Goal: Information Seeking & Learning: Learn about a topic

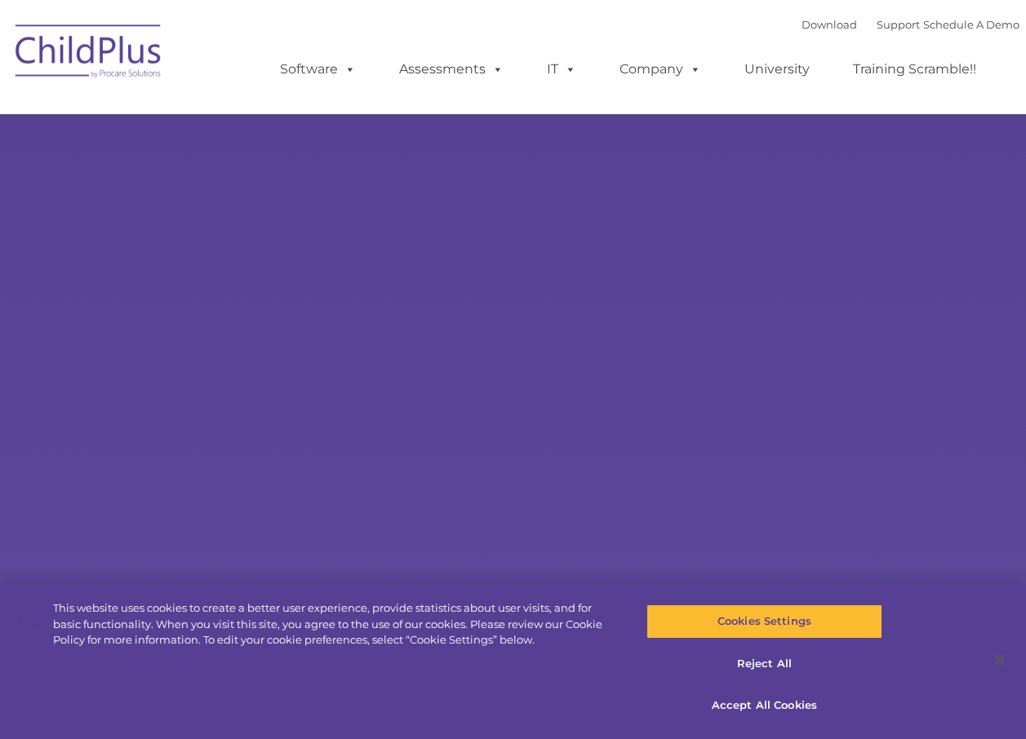
select select "MEDIUM"
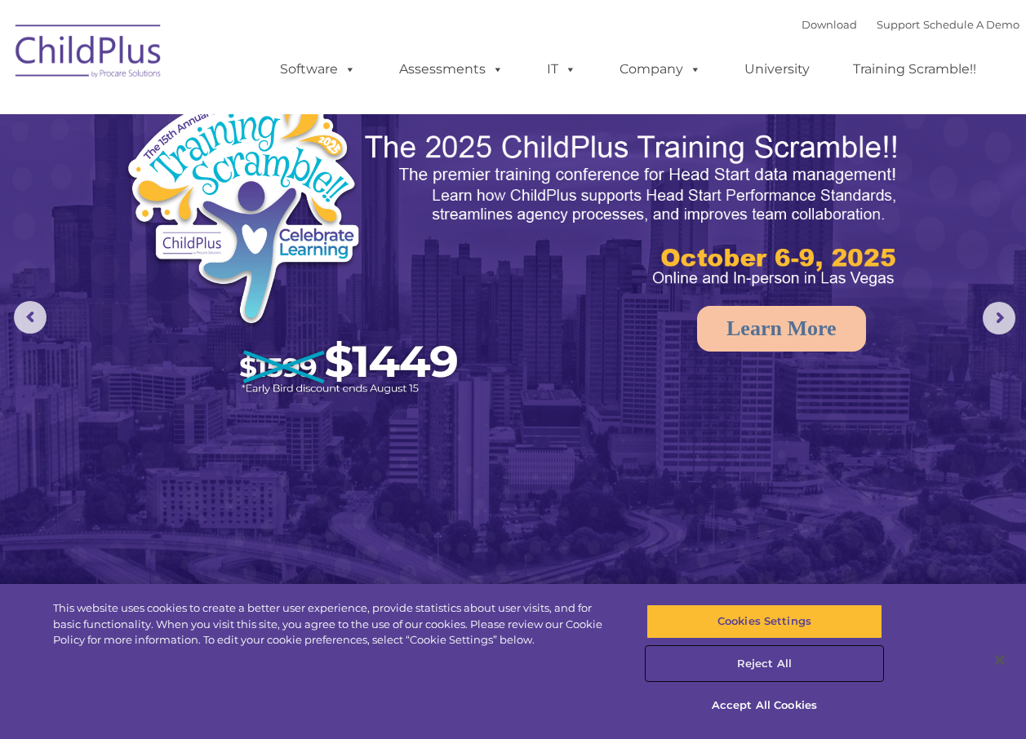
drag, startPoint x: 783, startPoint y: 659, endPoint x: 758, endPoint y: 651, distance: 25.6
click at [781, 659] on button "Reject All" at bounding box center [764, 664] width 236 height 34
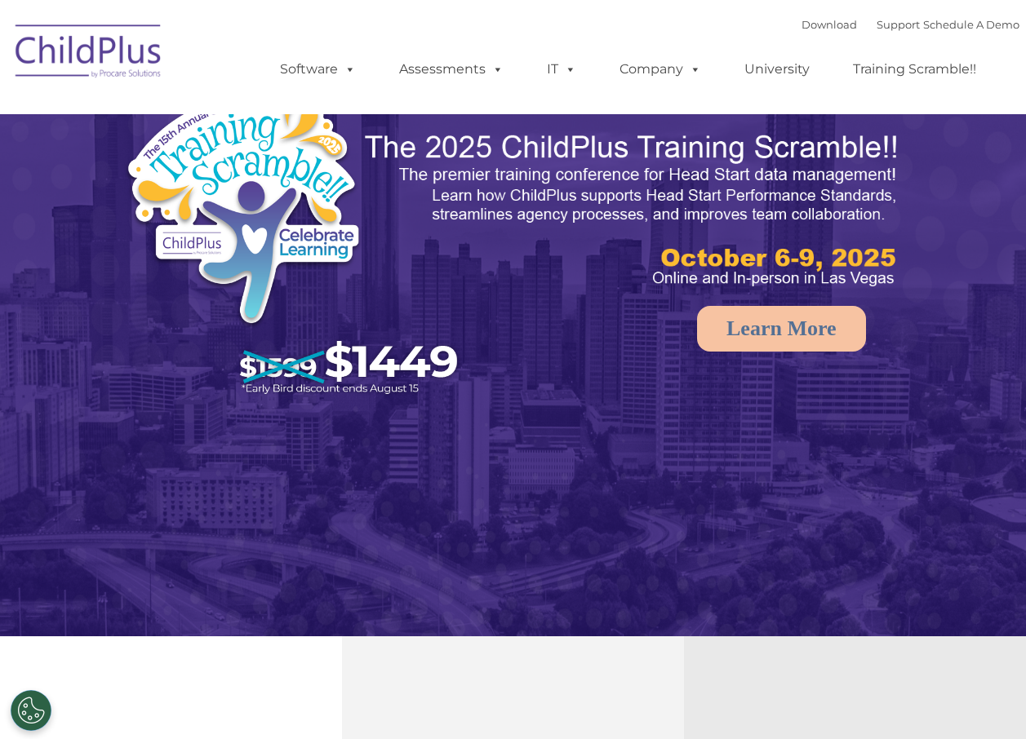
select select "MEDIUM"
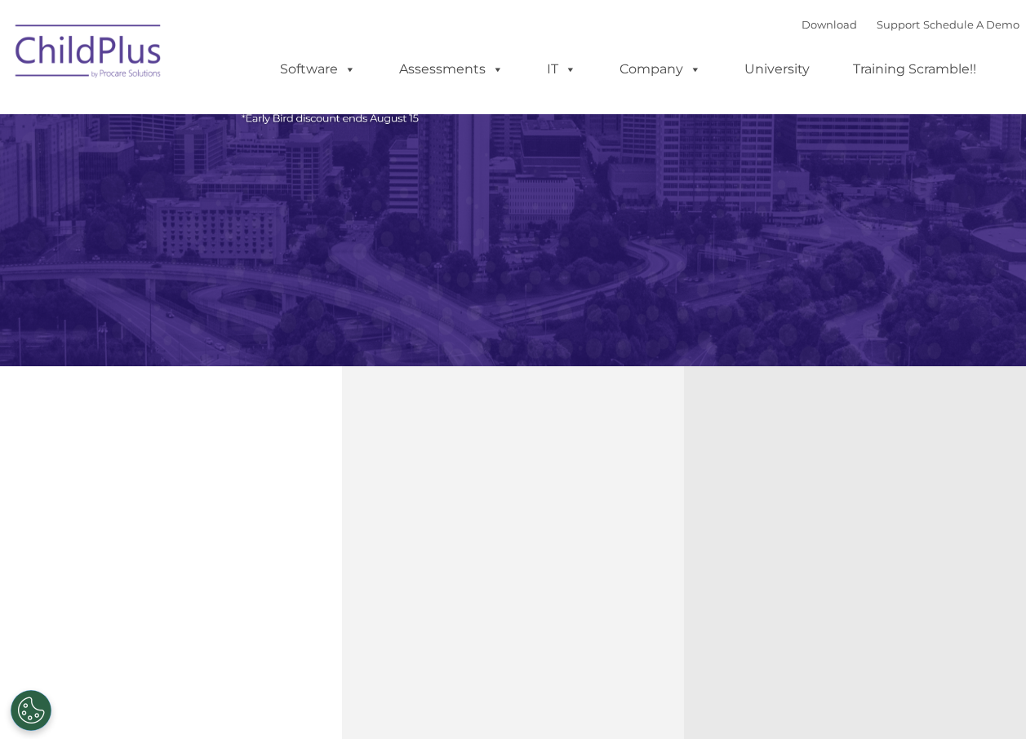
select select "MEDIUM"
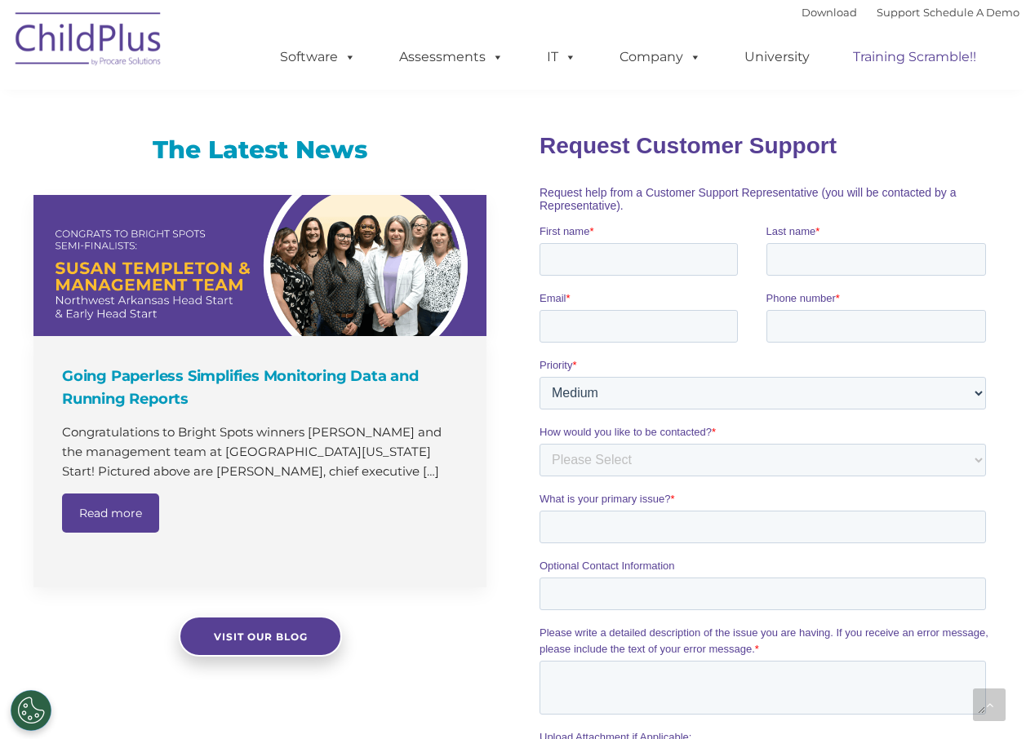
scroll to position [1019, 0]
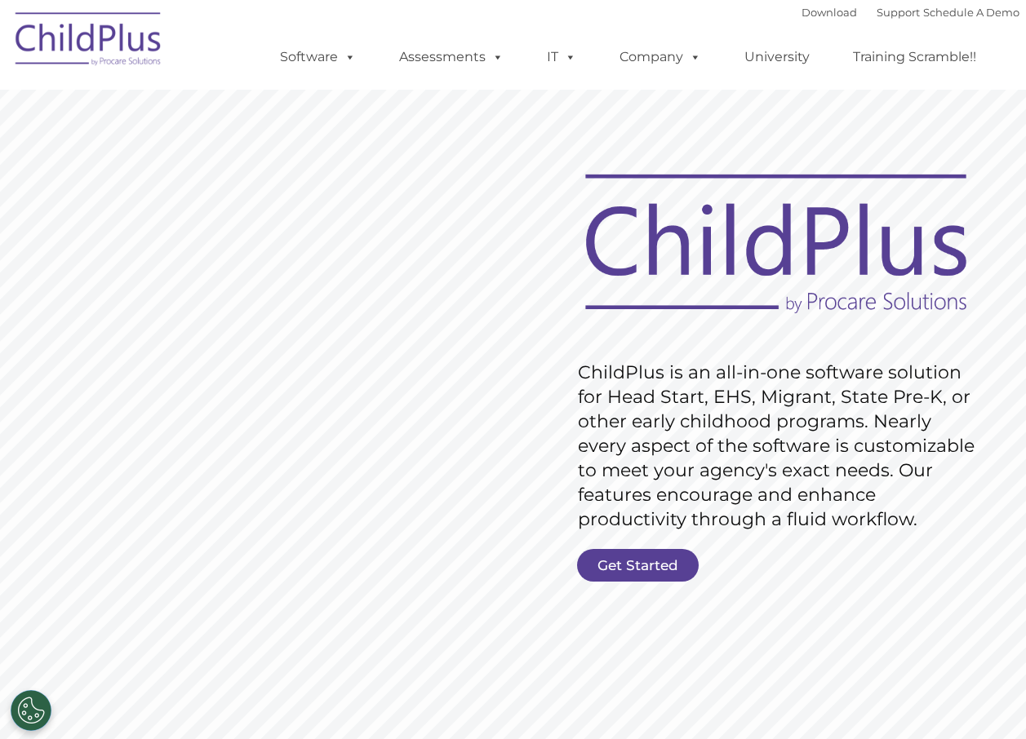
drag, startPoint x: 482, startPoint y: 501, endPoint x: 640, endPoint y: 583, distance: 177.4
click at [640, 587] on rs-slide "Request Pricing ChildPlus is an all-in-one software solution for Head Start, EH…" at bounding box center [513, 424] width 1026 height 735
click at [637, 566] on link "Get Started" at bounding box center [638, 565] width 122 height 33
drag, startPoint x: 565, startPoint y: 143, endPoint x: 452, endPoint y: 112, distance: 116.8
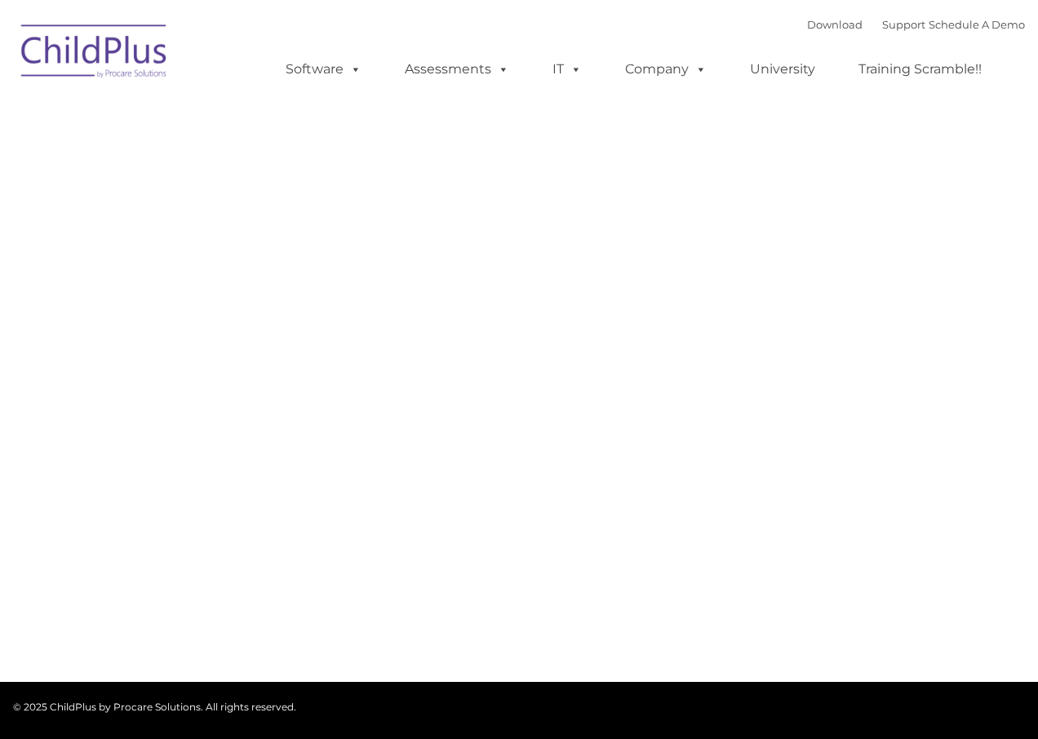
type input ""
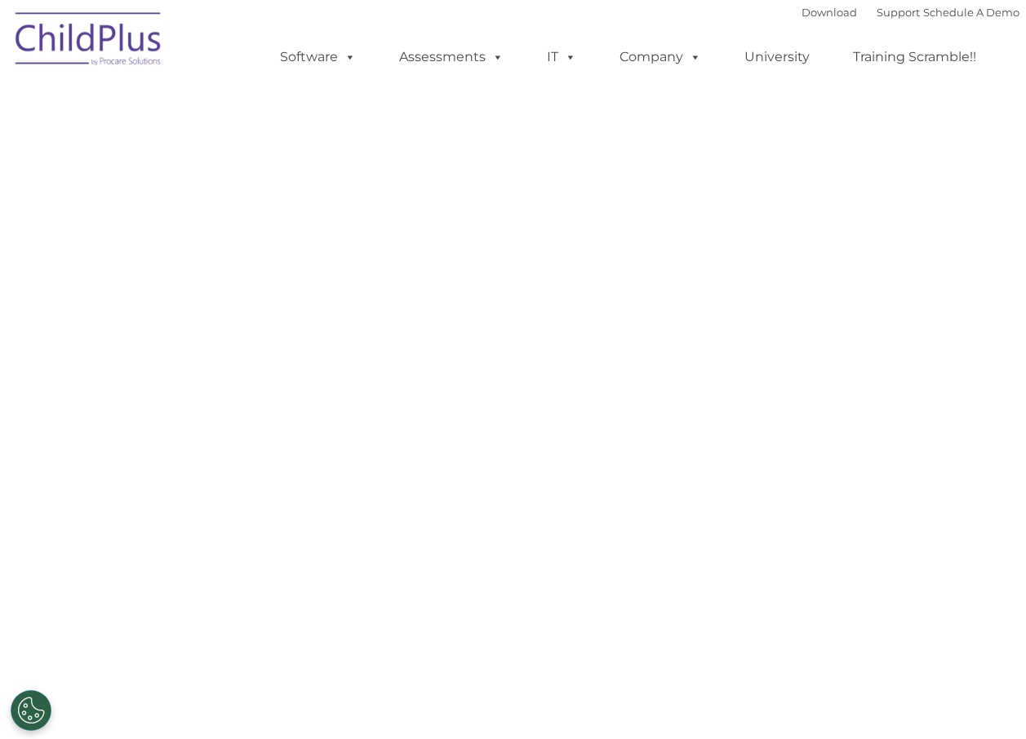
select select "MEDIUM"
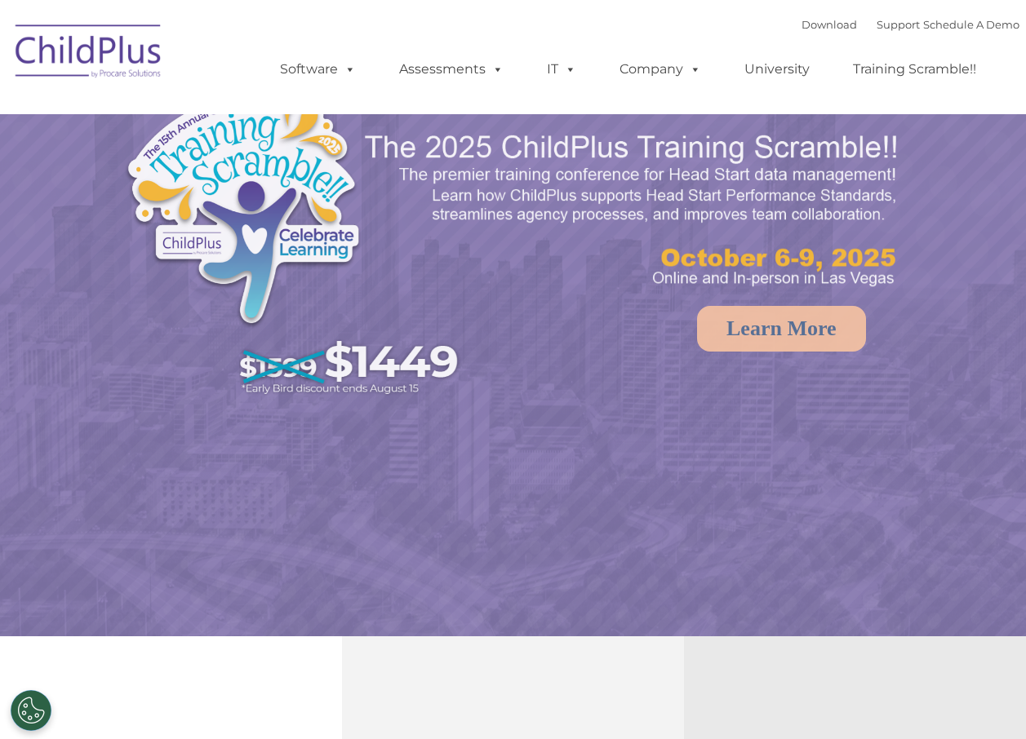
select select "MEDIUM"
